Goal: Task Accomplishment & Management: Complete application form

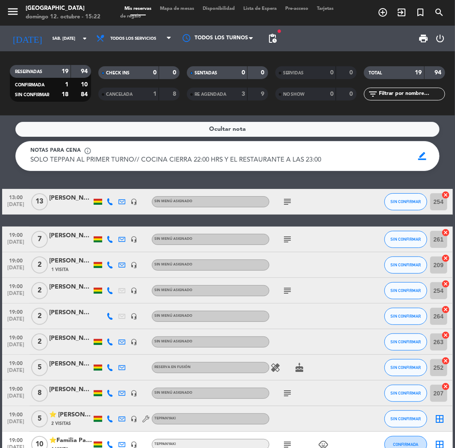
click at [48, 35] on input "sáb. [DATE]" at bounding box center [77, 38] width 58 height 13
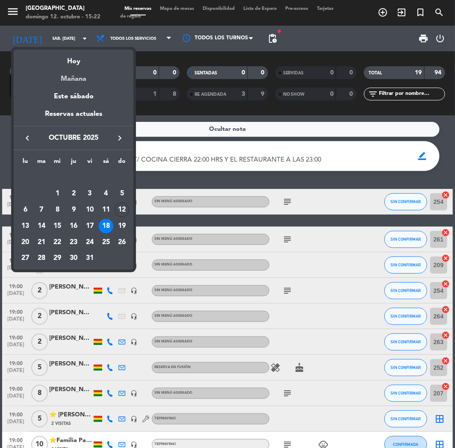
click at [65, 81] on div "Mañana" at bounding box center [74, 76] width 120 height 18
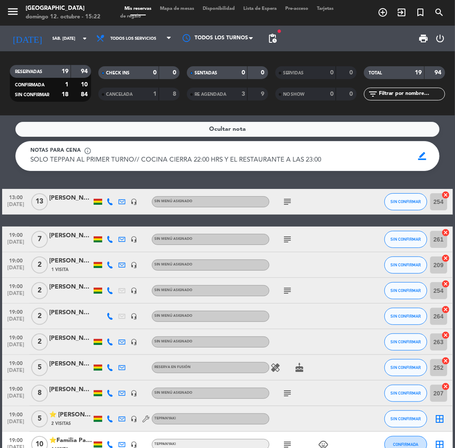
type input "lun. [DATE]"
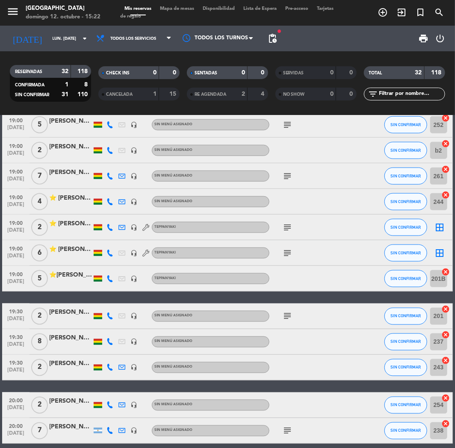
scroll to position [332, 0]
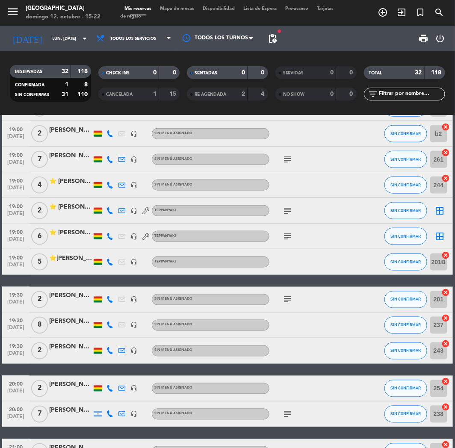
click at [66, 415] on div "[PERSON_NAME] [PERSON_NAME]" at bounding box center [70, 411] width 43 height 10
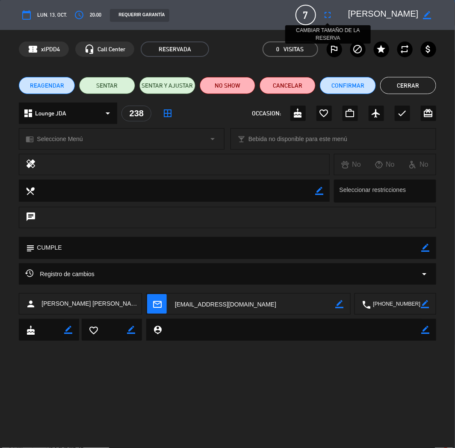
click at [327, 12] on icon "fullscreen" at bounding box center [328, 15] width 10 height 10
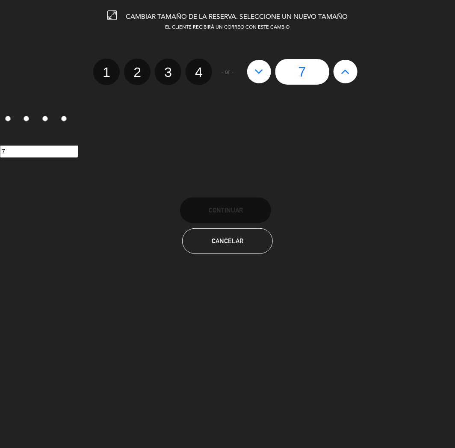
click at [262, 73] on icon at bounding box center [258, 72] width 9 height 14
type input "6"
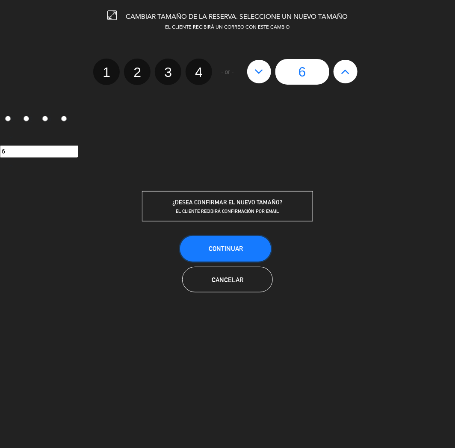
click at [257, 246] on button "Continuar" at bounding box center [225, 249] width 91 height 26
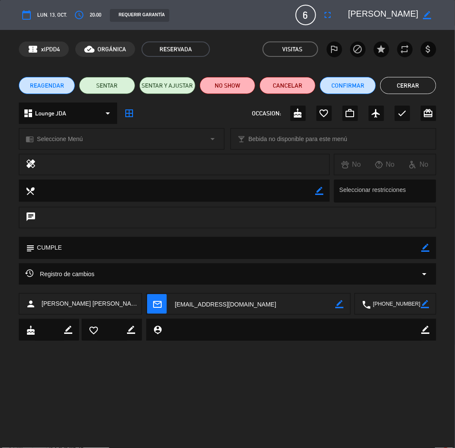
drag, startPoint x: 382, startPoint y: 83, endPoint x: 376, endPoint y: 85, distance: 6.7
click at [383, 83] on button "Cerrar" at bounding box center [408, 85] width 56 height 17
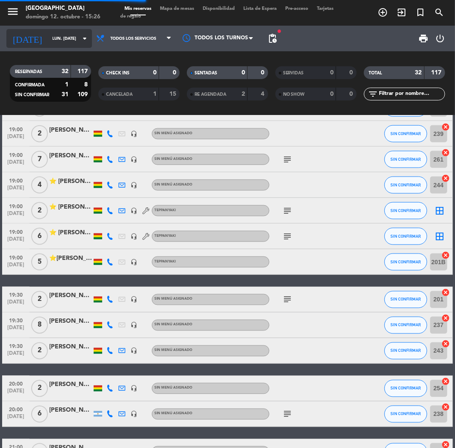
click at [18, 36] on icon "[DATE]" at bounding box center [27, 38] width 42 height 18
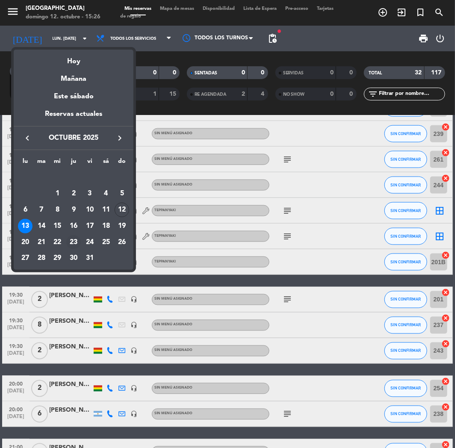
click at [73, 239] on div "23" at bounding box center [73, 242] width 15 height 15
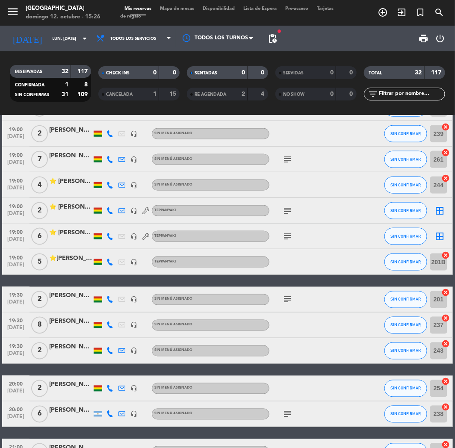
type input "[DEMOGRAPHIC_DATA] [DATE]"
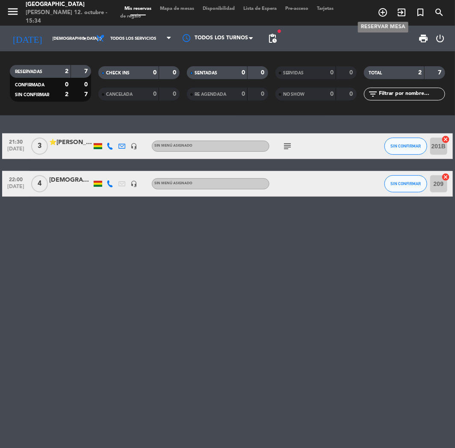
click at [388, 9] on span "add_circle_outline" at bounding box center [382, 12] width 19 height 15
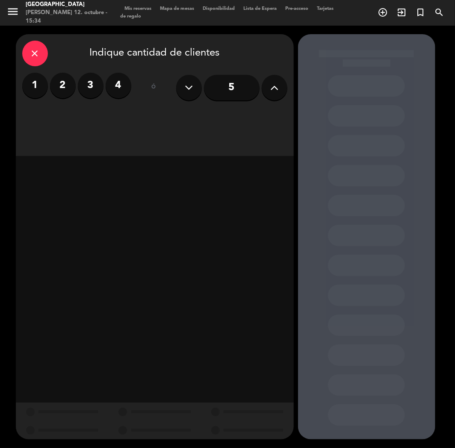
click at [30, 49] on div "close" at bounding box center [35, 54] width 26 height 26
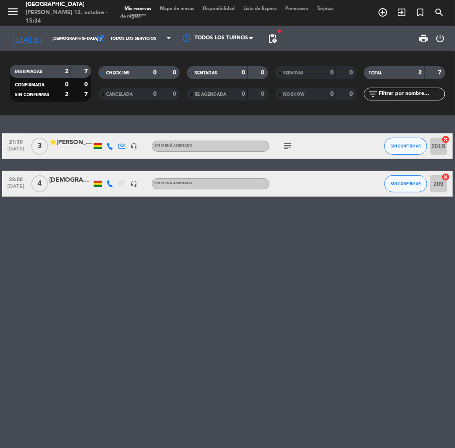
click at [61, 150] on div at bounding box center [70, 150] width 43 height 7
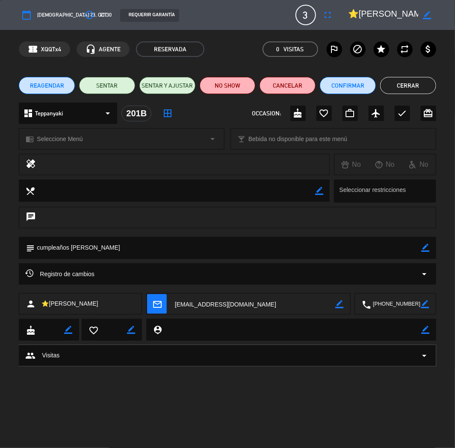
click at [73, 130] on div "chrome_reader_mode Seleccione Menú arrow_drop_down" at bounding box center [121, 139] width 205 height 21
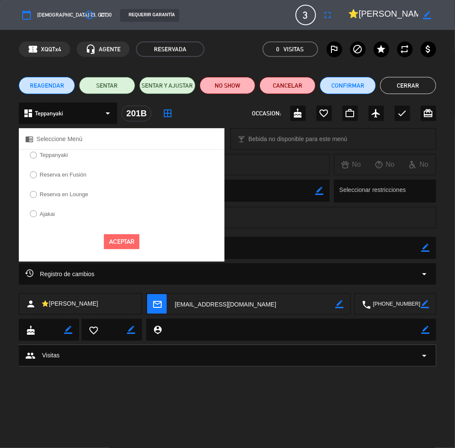
click at [57, 154] on label "Teppanyaki" at bounding box center [54, 155] width 28 height 6
select select
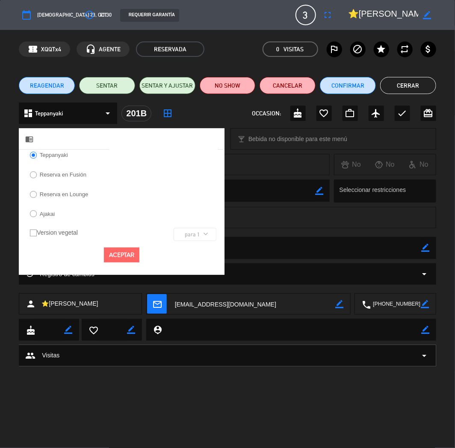
click at [117, 249] on button "Aceptar" at bounding box center [121, 255] width 35 height 15
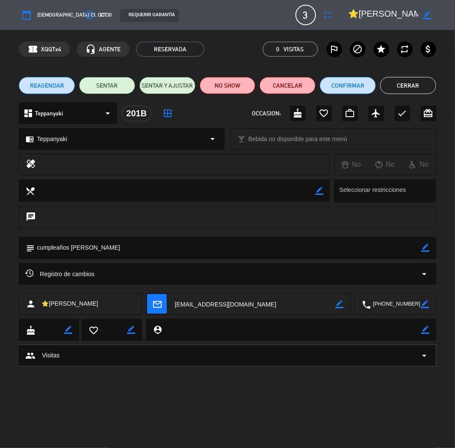
click at [389, 89] on button "Cerrar" at bounding box center [408, 85] width 56 height 17
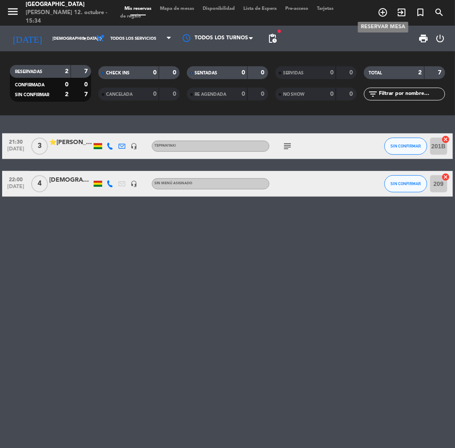
click at [379, 11] on icon "add_circle_outline" at bounding box center [382, 12] width 10 height 10
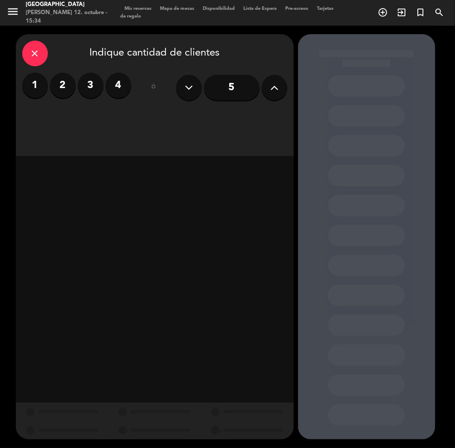
click at [58, 87] on label "2" at bounding box center [63, 86] width 26 height 26
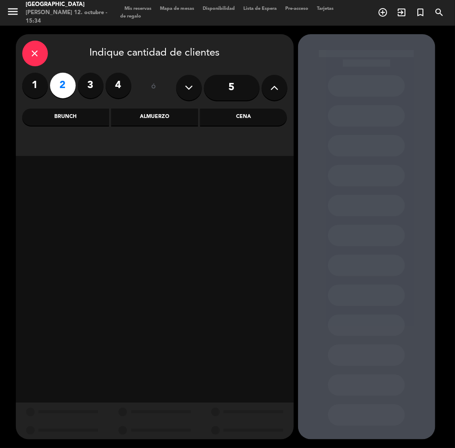
click at [219, 116] on div "Cena" at bounding box center [243, 117] width 87 height 17
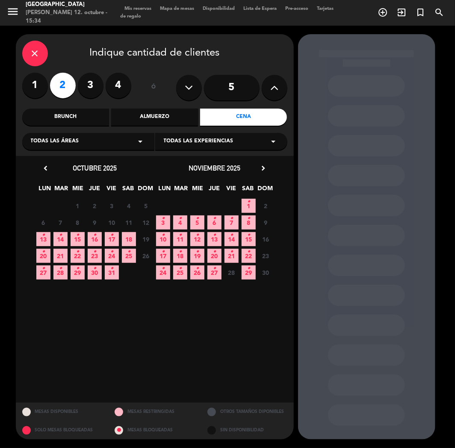
click at [94, 258] on icon "•" at bounding box center [94, 252] width 3 height 14
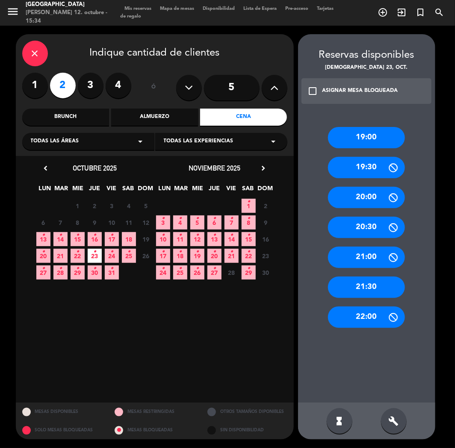
click at [377, 287] on div "21:30" at bounding box center [366, 287] width 77 height 21
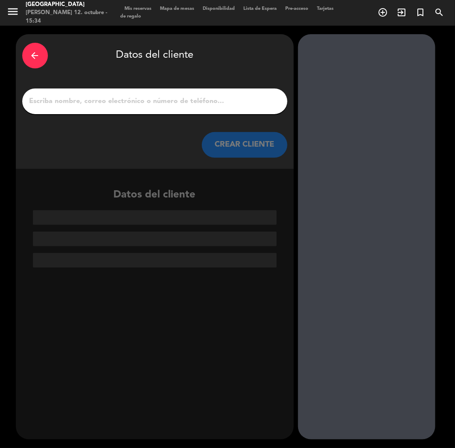
click at [147, 100] on input "1" at bounding box center [155, 101] width 252 height 12
paste input "[PERSON_NAME] [PERSON_NAME]"
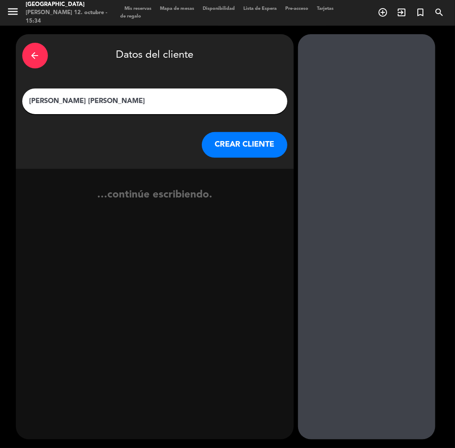
type input "[PERSON_NAME] [PERSON_NAME]"
click at [225, 146] on button "CREAR CLIENTE" at bounding box center [244, 145] width 85 height 26
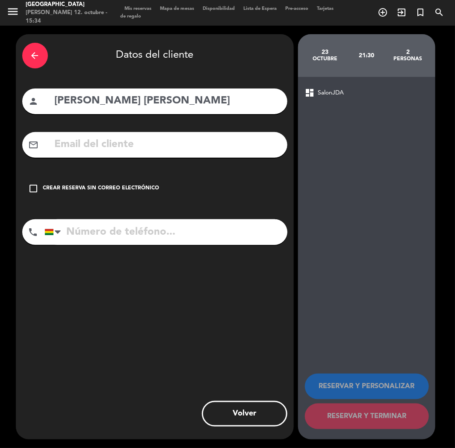
click at [225, 146] on input "text" at bounding box center [167, 145] width 227 height 18
paste input "[EMAIL_ADDRESS][DOMAIN_NAME]"
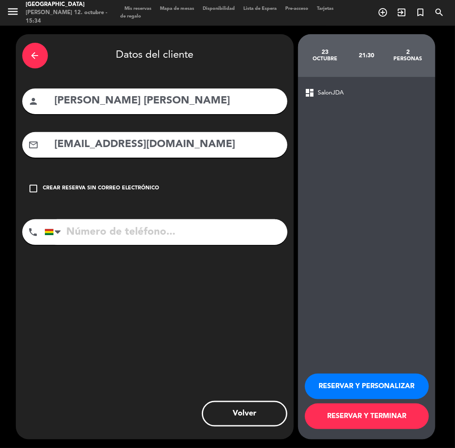
type input "[EMAIL_ADDRESS][DOMAIN_NAME]"
paste input "78522669"
click at [174, 239] on input "78522669" at bounding box center [165, 232] width 243 height 26
type input "78522669"
drag, startPoint x: 356, startPoint y: 383, endPoint x: 403, endPoint y: 336, distance: 66.5
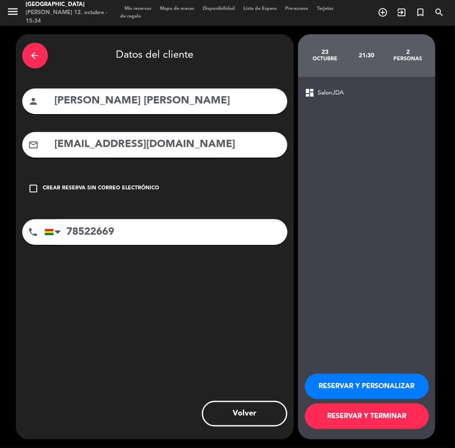
click at [357, 383] on button "RESERVAR Y PERSONALIZAR" at bounding box center [367, 387] width 124 height 26
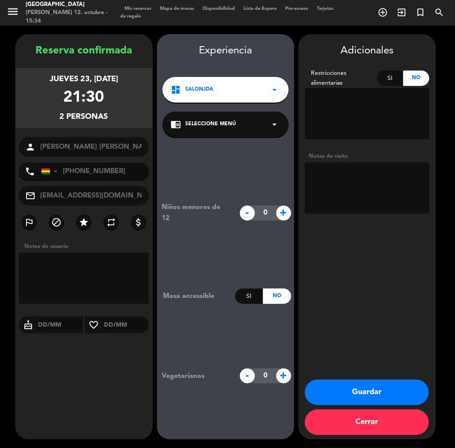
click at [255, 93] on div "dashboard SalonJDA arrow_drop_down" at bounding box center [225, 90] width 126 height 26
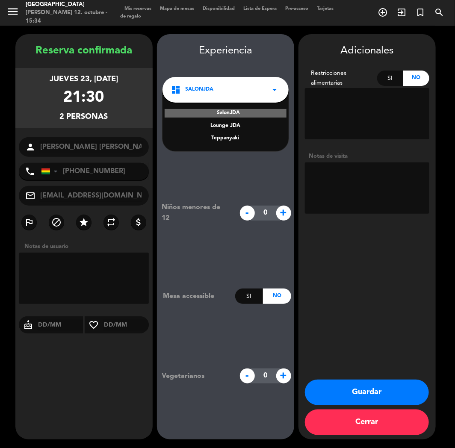
click at [224, 141] on div "Teppanyaki" at bounding box center [225, 138] width 109 height 9
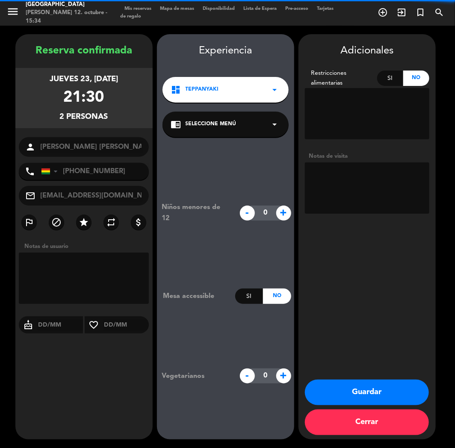
click at [224, 127] on span "Seleccione Menú" at bounding box center [211, 124] width 51 height 9
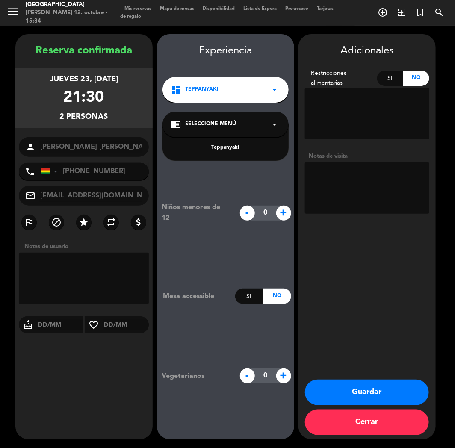
click at [228, 146] on div "Teppanyaki" at bounding box center [225, 148] width 109 height 9
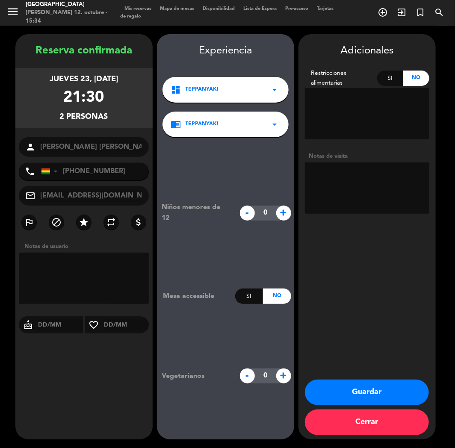
click at [337, 174] on textarea at bounding box center [367, 187] width 124 height 51
type textarea "teppan"
click at [400, 386] on button "Guardar" at bounding box center [367, 393] width 124 height 26
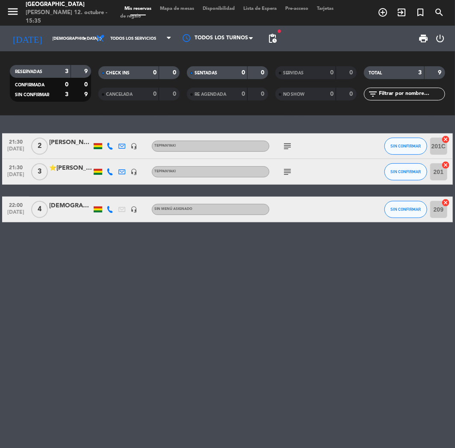
click at [80, 145] on div "[PERSON_NAME] [PERSON_NAME]" at bounding box center [70, 143] width 43 height 10
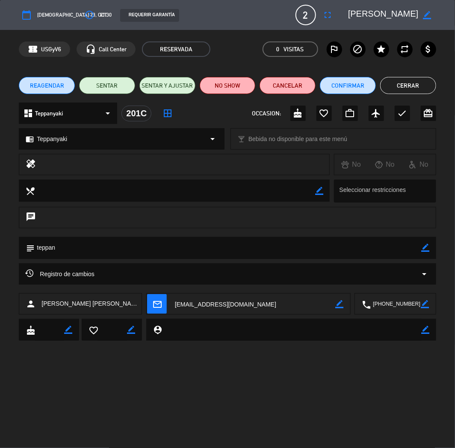
click at [426, 13] on icon "border_color" at bounding box center [427, 15] width 8 height 8
click at [359, 13] on textarea at bounding box center [383, 14] width 71 height 15
click at [428, 15] on icon at bounding box center [427, 15] width 8 height 8
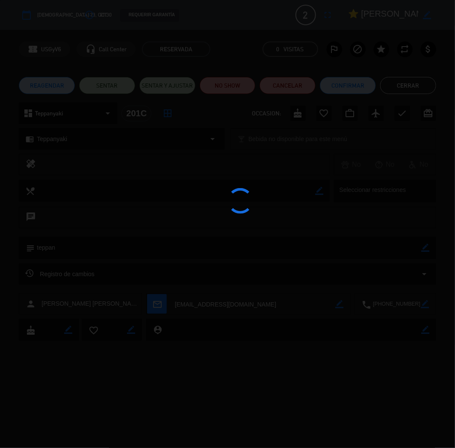
type textarea "⭐ [PERSON_NAME] [PERSON_NAME]"
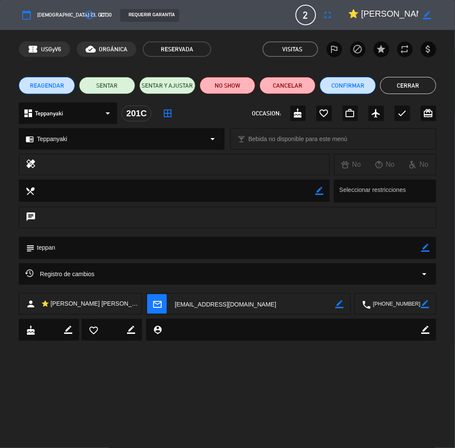
click at [415, 85] on button "Cerrar" at bounding box center [408, 85] width 56 height 17
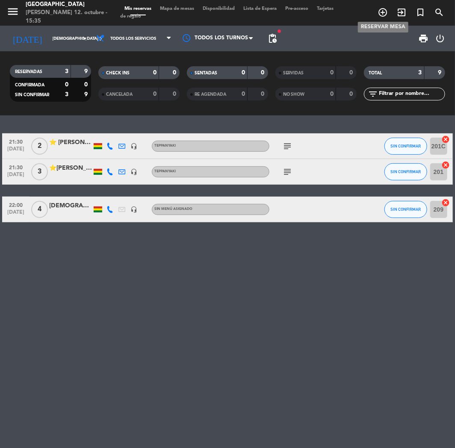
click at [380, 10] on icon "add_circle_outline" at bounding box center [382, 12] width 10 height 10
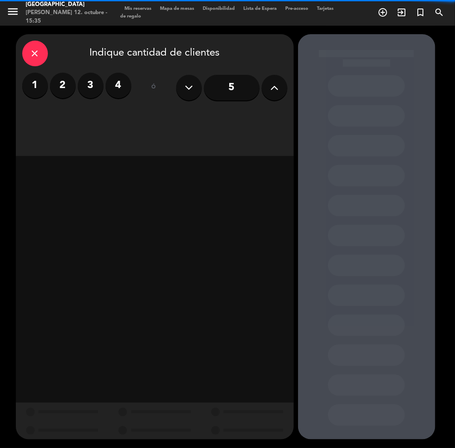
click at [127, 83] on label "4" at bounding box center [119, 86] width 26 height 26
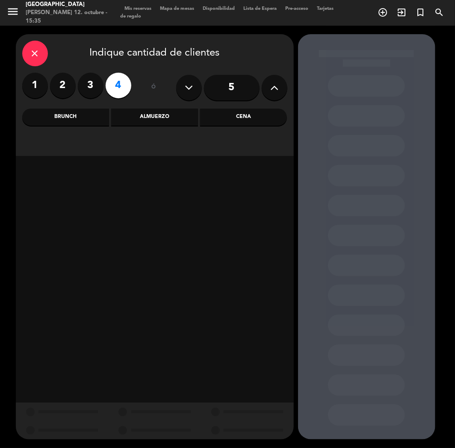
click at [260, 121] on div "Cena" at bounding box center [243, 117] width 87 height 17
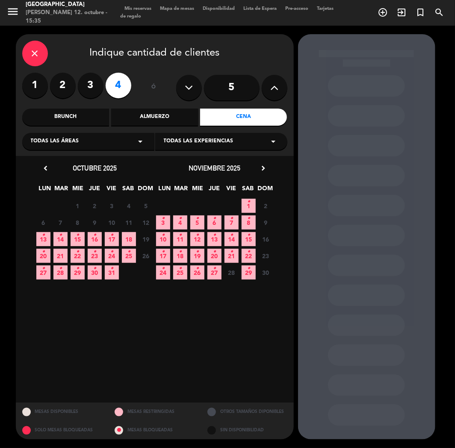
click at [46, 236] on span "13 •" at bounding box center [43, 239] width 14 height 14
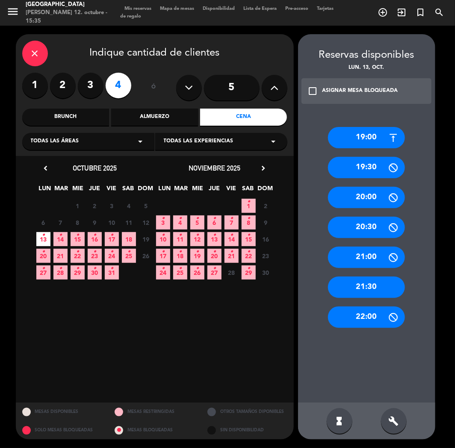
click at [376, 283] on div "21:30" at bounding box center [366, 287] width 77 height 21
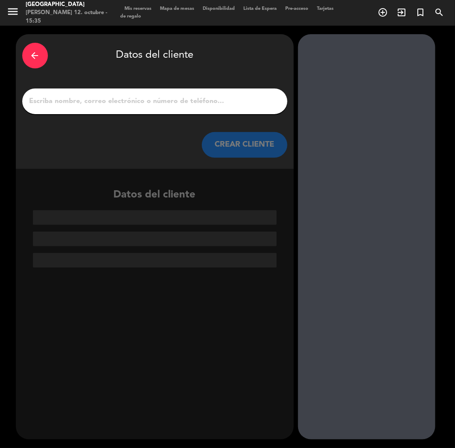
click at [163, 98] on input "1" at bounding box center [155, 101] width 252 height 12
paste input "[PERSON_NAME]"
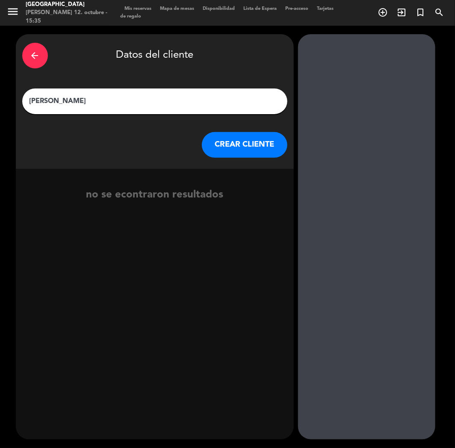
type input "[PERSON_NAME]"
click at [233, 140] on button "CREAR CLIENTE" at bounding box center [244, 145] width 85 height 26
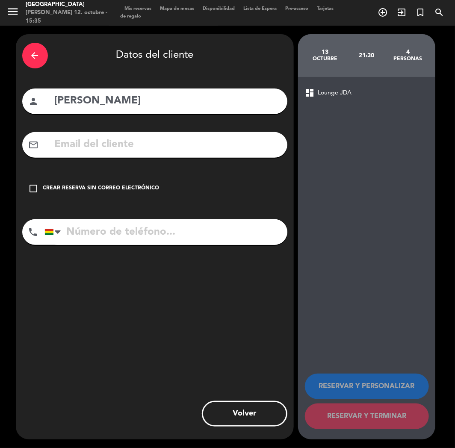
click at [70, 178] on div "check_box_outline_blank Crear reserva sin correo electrónico" at bounding box center [154, 189] width 265 height 26
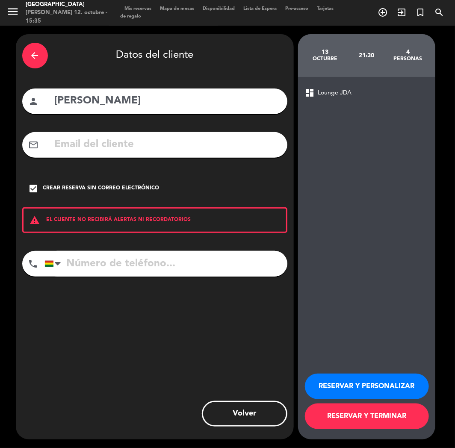
click at [172, 259] on input "tel" at bounding box center [165, 264] width 243 height 26
drag, startPoint x: 165, startPoint y: 281, endPoint x: 169, endPoint y: 275, distance: 7.6
click at [165, 282] on div "phone [GEOGRAPHIC_DATA] +1 [GEOGRAPHIC_DATA] +44 [GEOGRAPHIC_DATA] ([GEOGRAPHIC…" at bounding box center [154, 267] width 265 height 32
click at [178, 262] on input "tel" at bounding box center [165, 264] width 243 height 26
paste input "65940707"
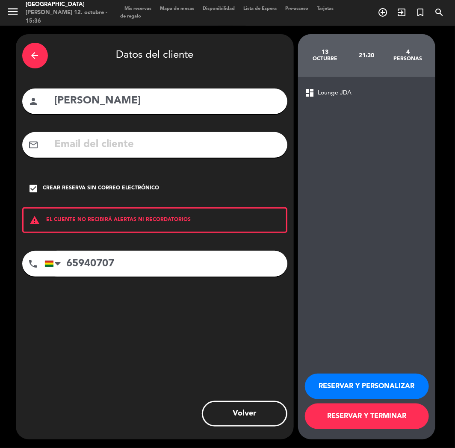
type input "65940707"
click at [366, 374] on button "RESERVAR Y PERSONALIZAR" at bounding box center [367, 387] width 124 height 26
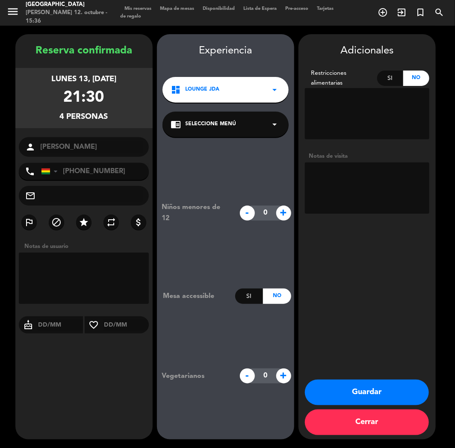
click at [402, 401] on button "Guardar" at bounding box center [367, 393] width 124 height 26
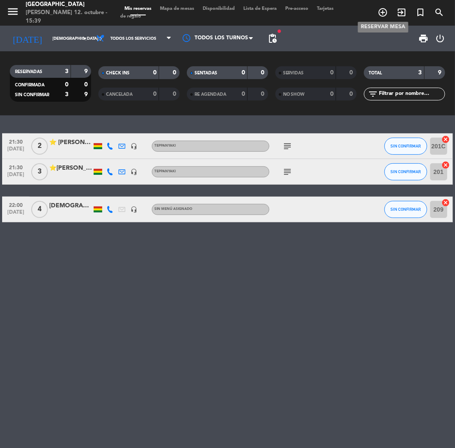
click at [383, 11] on icon "add_circle_outline" at bounding box center [382, 12] width 10 height 10
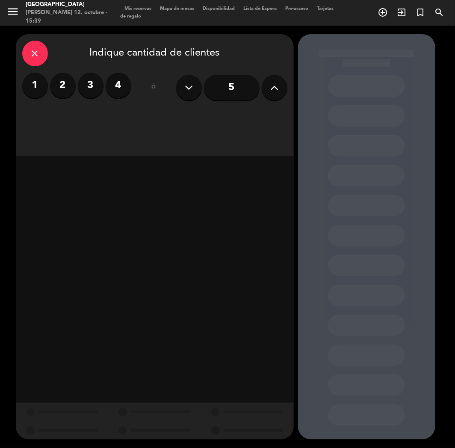
click at [61, 83] on label "2" at bounding box center [63, 86] width 26 height 26
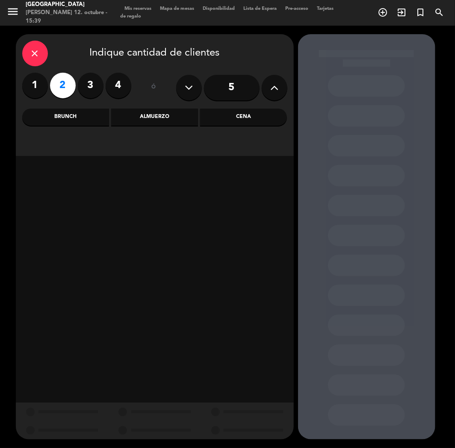
click at [190, 118] on div "Almuerzo" at bounding box center [154, 117] width 87 height 17
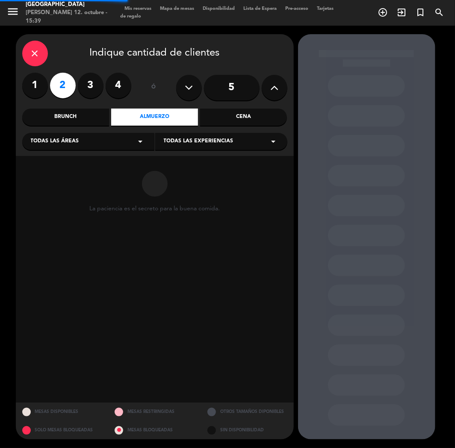
click at [221, 118] on div "Cena" at bounding box center [243, 117] width 87 height 17
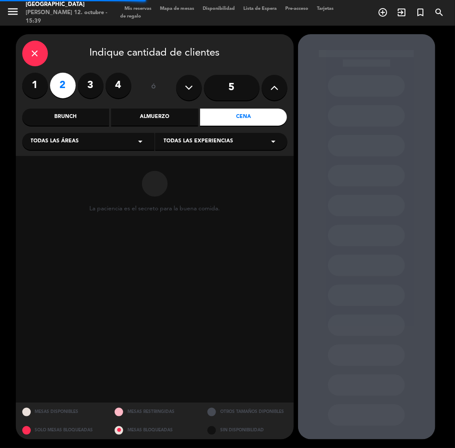
click at [95, 142] on div "Todas las áreas arrow_drop_down" at bounding box center [88, 141] width 132 height 17
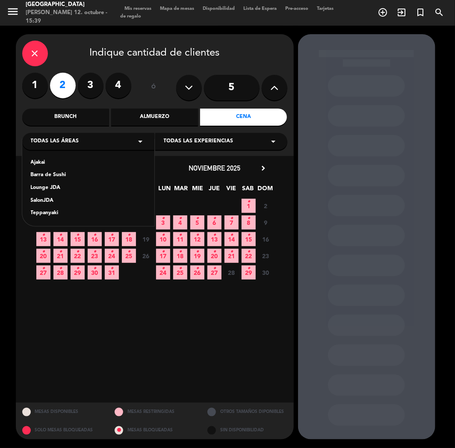
click at [41, 212] on div "Teppanyaki" at bounding box center [88, 213] width 115 height 9
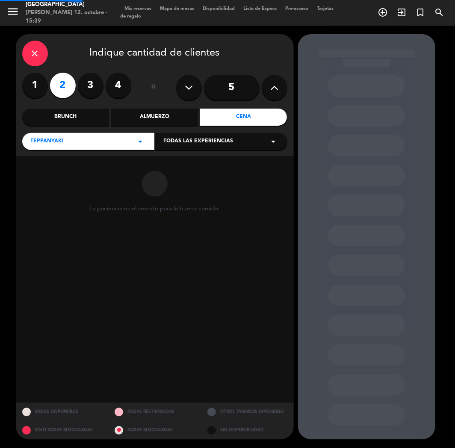
click at [227, 139] on span "Todas las experiencias" at bounding box center [199, 141] width 70 height 9
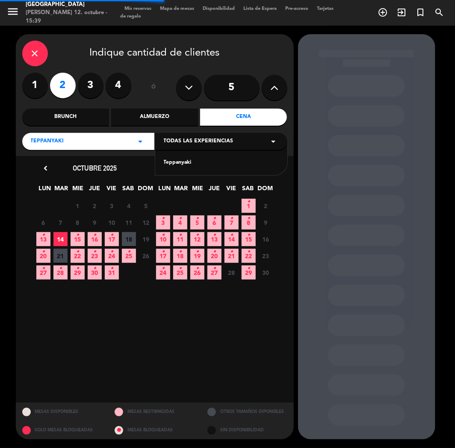
click at [174, 159] on div "Teppanyaki" at bounding box center [221, 163] width 115 height 9
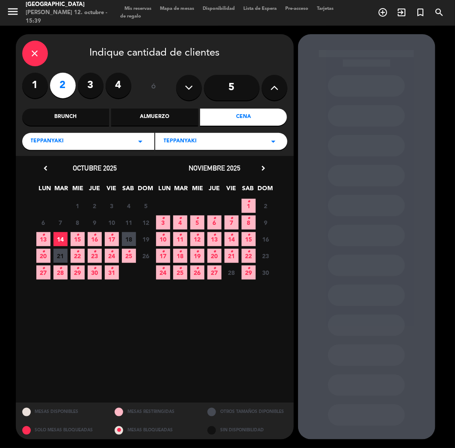
click at [75, 233] on span "15 •" at bounding box center [78, 239] width 14 height 14
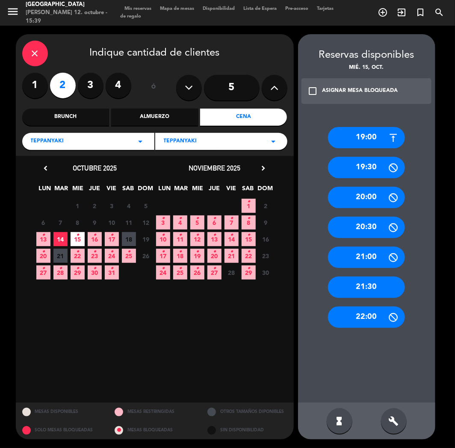
click at [372, 289] on div "21:30" at bounding box center [366, 287] width 77 height 21
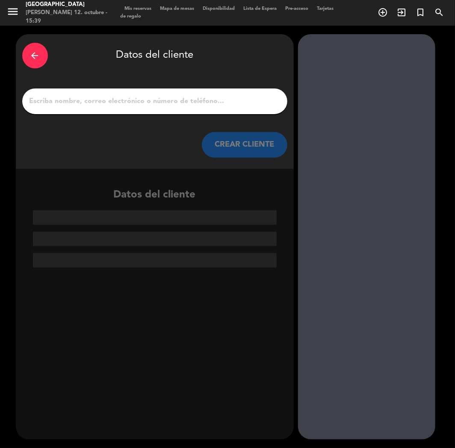
click at [239, 94] on div at bounding box center [154, 101] width 265 height 26
click at [237, 107] on input "1" at bounding box center [155, 101] width 252 height 12
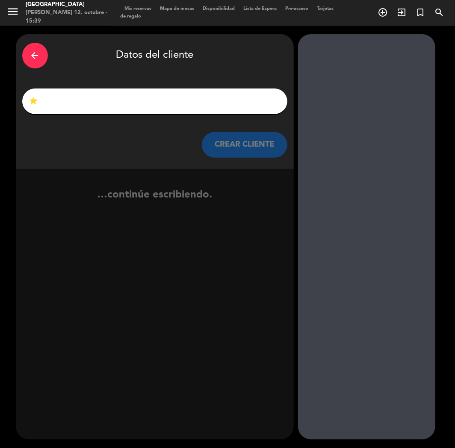
click at [173, 102] on input "⭐" at bounding box center [155, 101] width 252 height 12
paste input "[PERSON_NAME]"
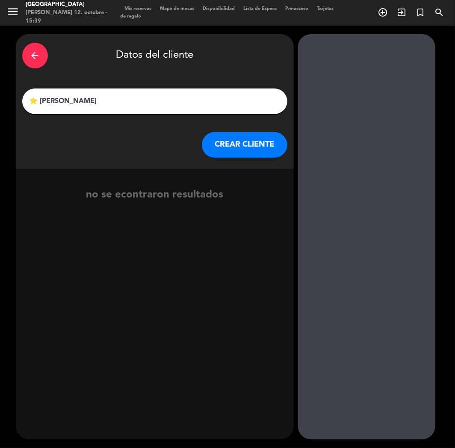
type input "⭐ [PERSON_NAME]"
click at [235, 150] on button "CREAR CLIENTE" at bounding box center [244, 145] width 85 height 26
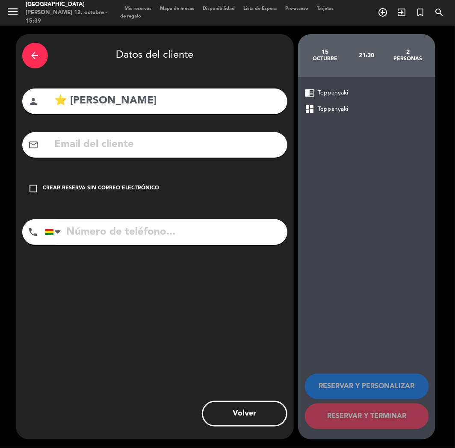
click at [143, 240] on input "tel" at bounding box center [165, 232] width 243 height 26
paste input "62560000"
type input "62560000"
click at [121, 186] on div "Crear reserva sin correo electrónico" at bounding box center [101, 188] width 116 height 9
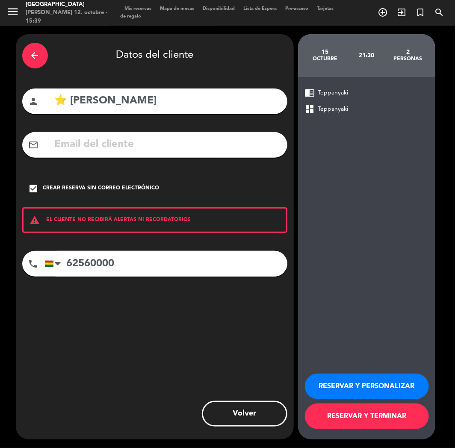
click at [381, 388] on button "RESERVAR Y PERSONALIZAR" at bounding box center [367, 387] width 124 height 26
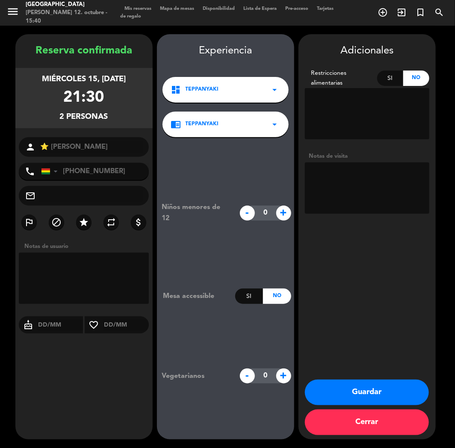
click at [340, 200] on textarea at bounding box center [367, 187] width 124 height 51
type textarea "TEPPAN"
click at [375, 392] on button "Guardar" at bounding box center [367, 393] width 124 height 26
